Goal: Find specific page/section: Find specific page/section

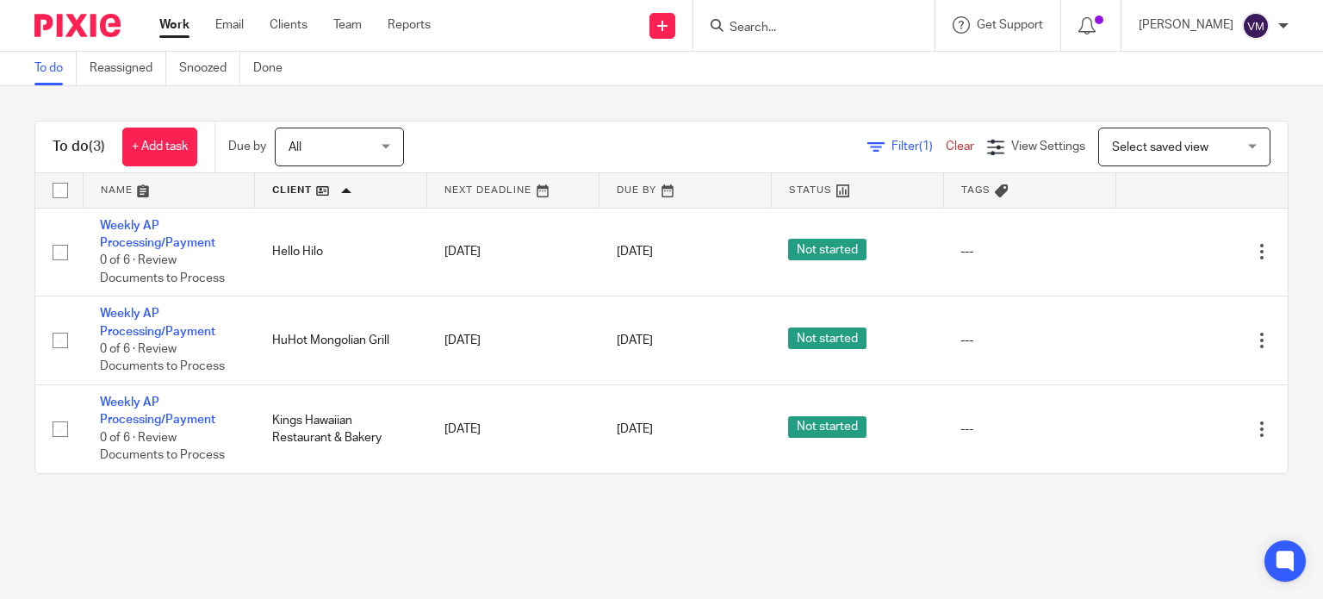
click at [803, 32] on input "Search" at bounding box center [805, 29] width 155 height 16
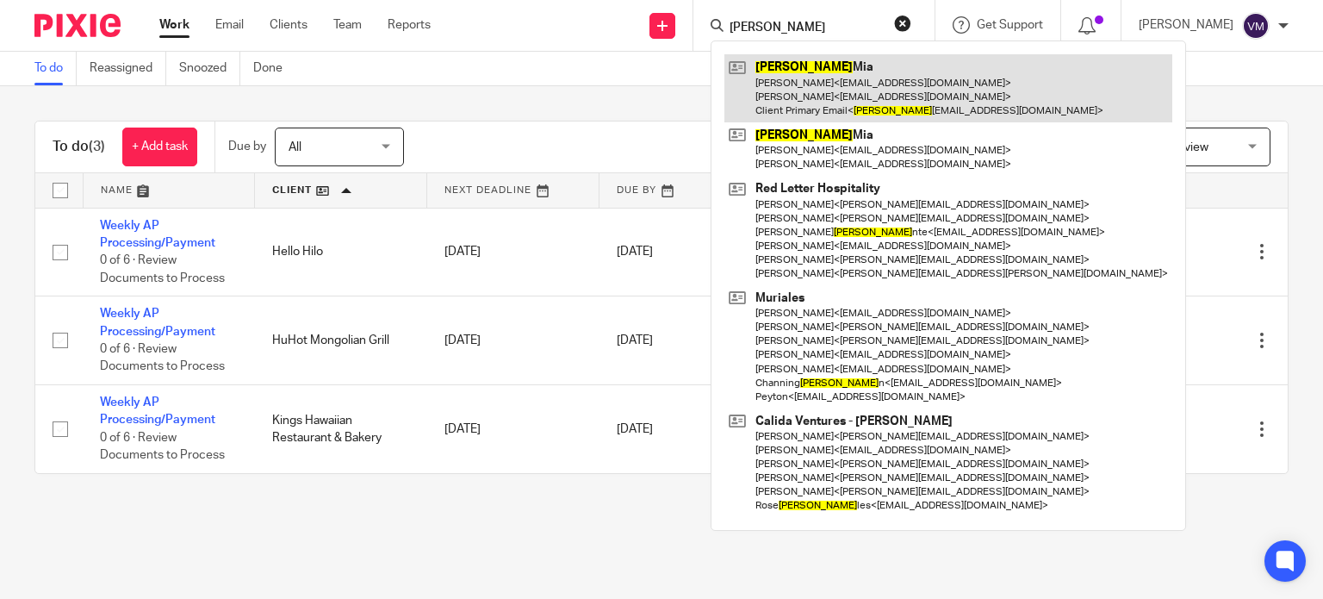
type input "[PERSON_NAME]"
click at [806, 84] on link at bounding box center [948, 88] width 448 height 68
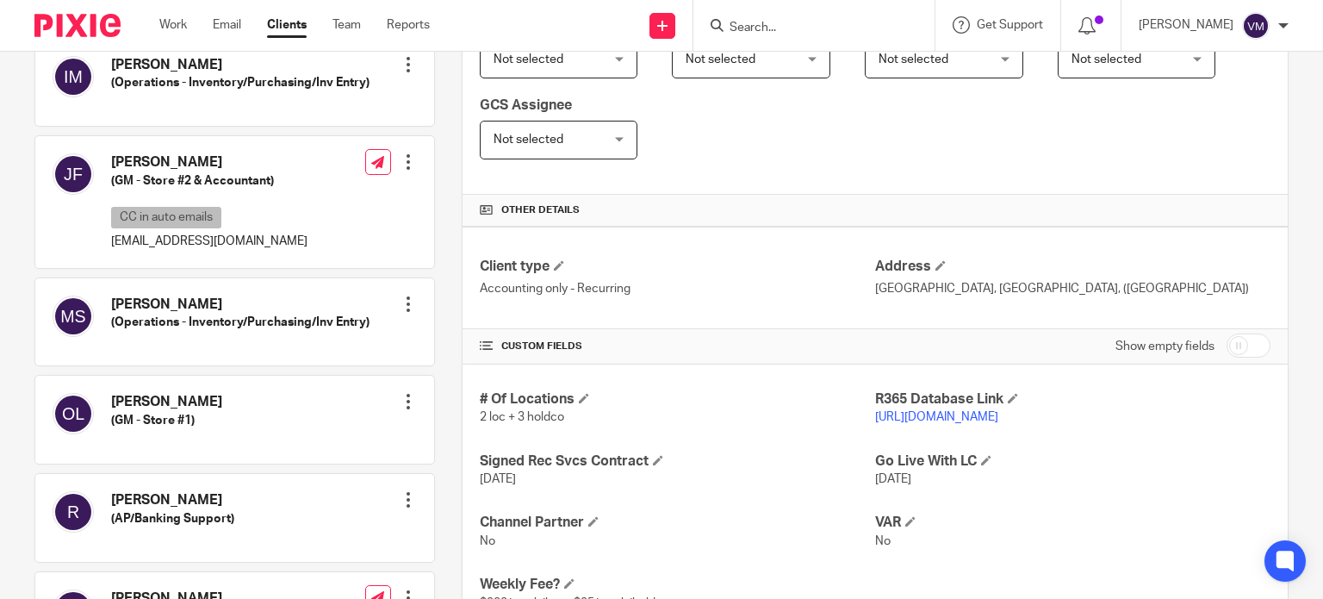
scroll to position [431, 0]
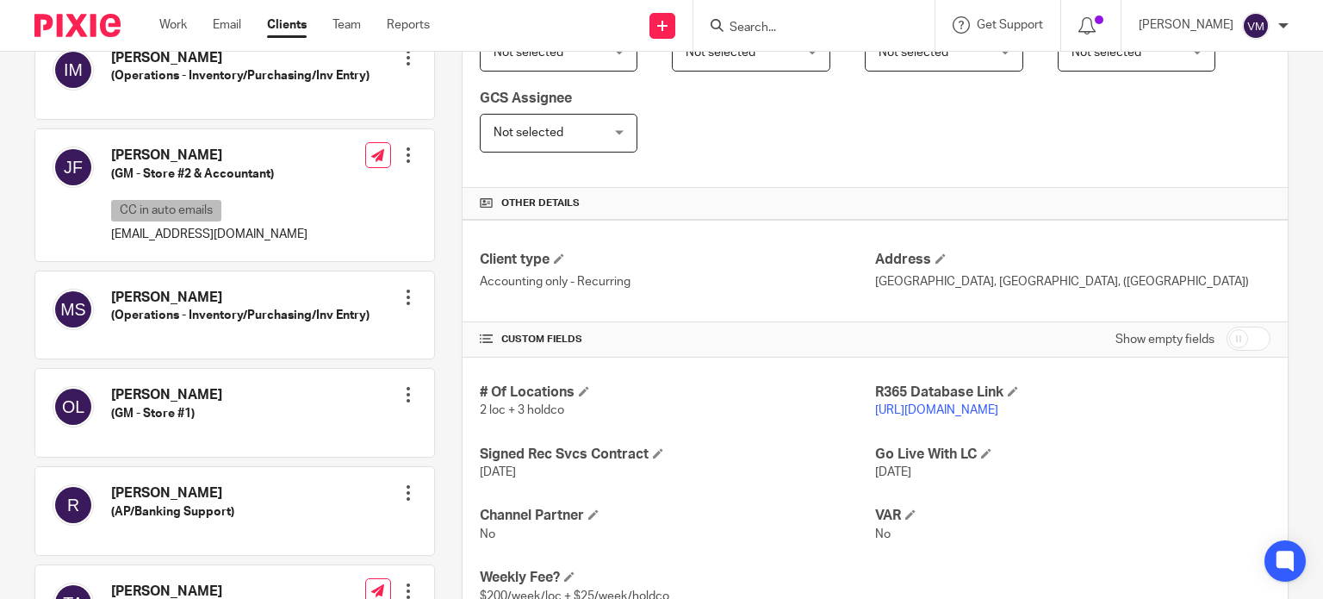
click at [988, 407] on link "https://fprg.restaurant365.com" at bounding box center [936, 410] width 123 height 12
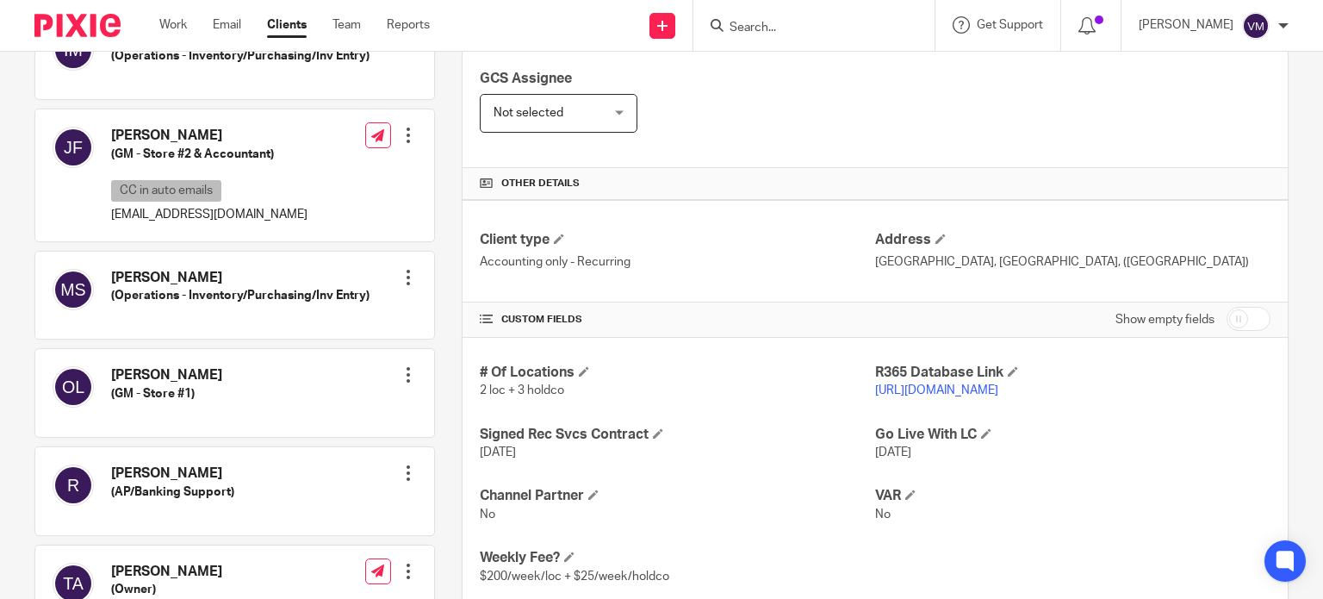
scroll to position [106, 0]
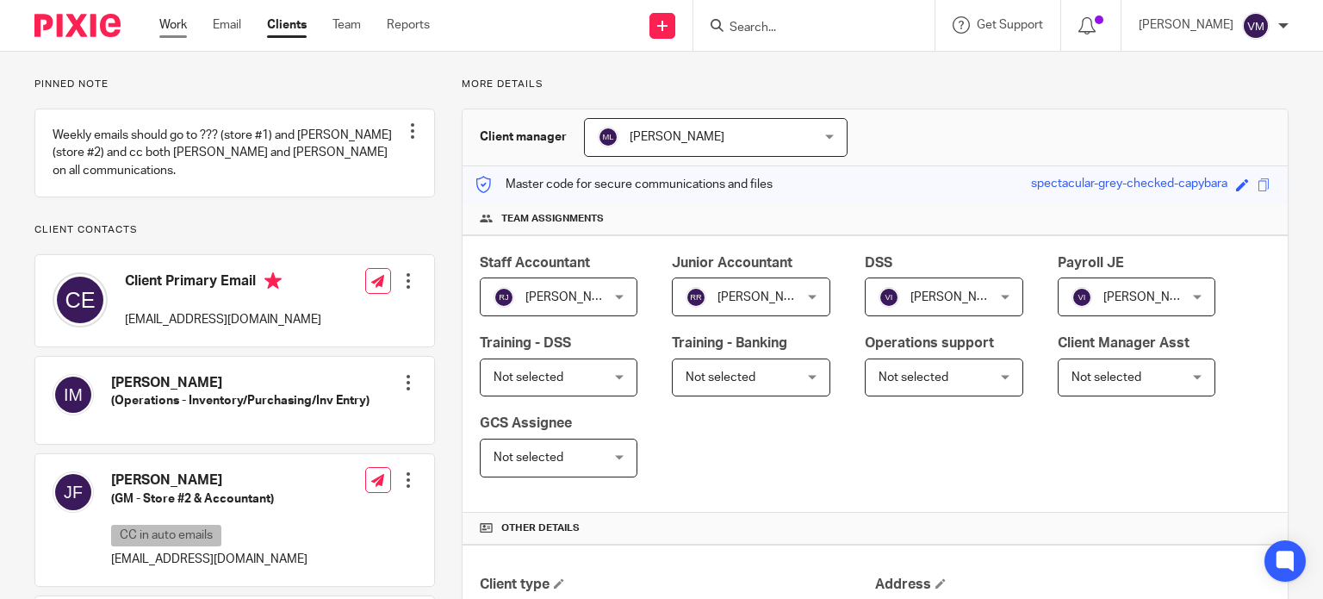
click at [176, 34] on link "Work" at bounding box center [173, 24] width 28 height 17
